Goal: Find specific page/section: Find specific page/section

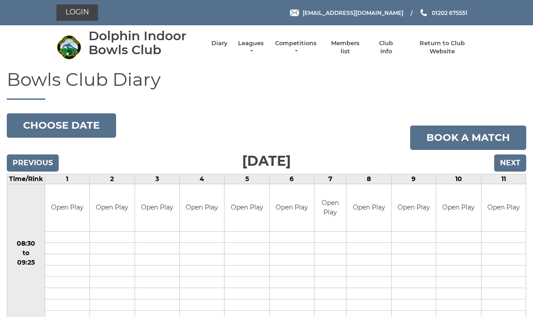
click at [346, 44] on link "Members list" at bounding box center [344, 47] width 37 height 16
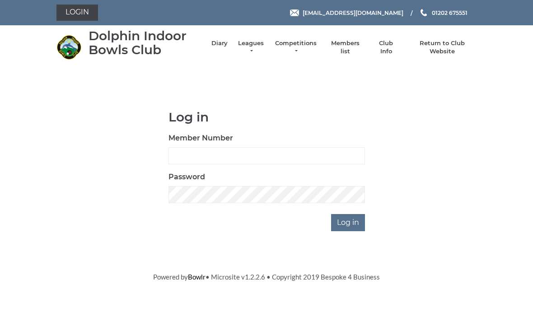
scroll to position [79, 0]
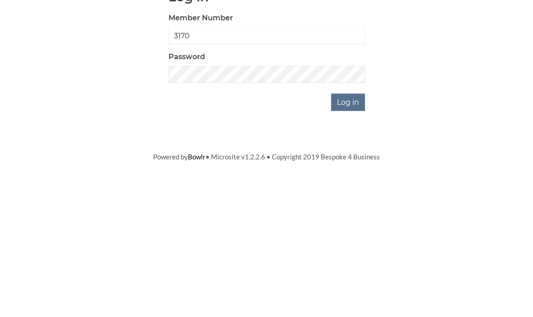
type input "3170"
click at [348, 214] on input "Log in" at bounding box center [348, 222] width 34 height 17
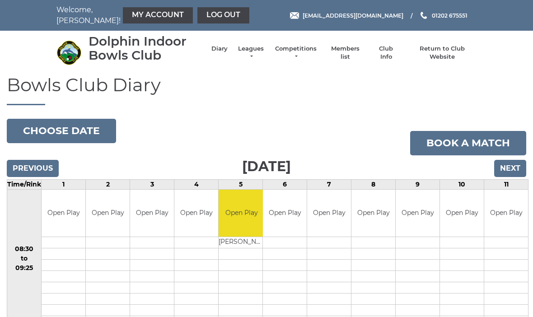
click at [342, 57] on link "Members list" at bounding box center [344, 53] width 37 height 16
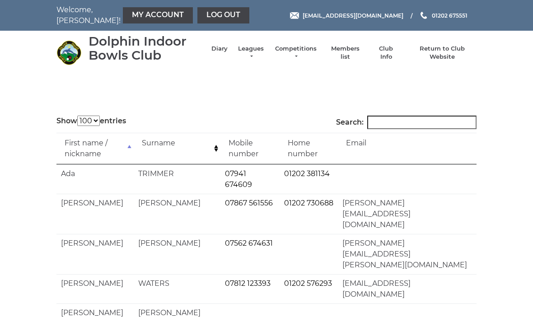
select select "100"
click at [399, 121] on input "Search:" at bounding box center [421, 123] width 109 height 14
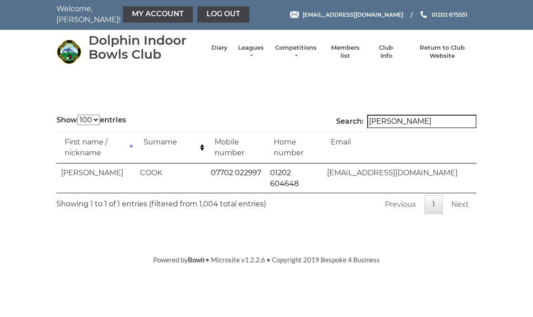
type input "[PERSON_NAME]"
